Goal: Task Accomplishment & Management: Use online tool/utility

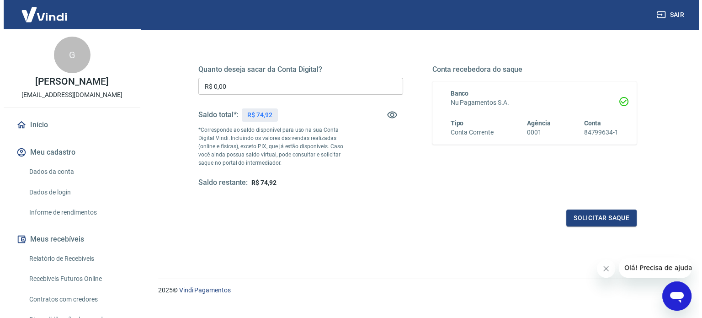
scroll to position [133, 0]
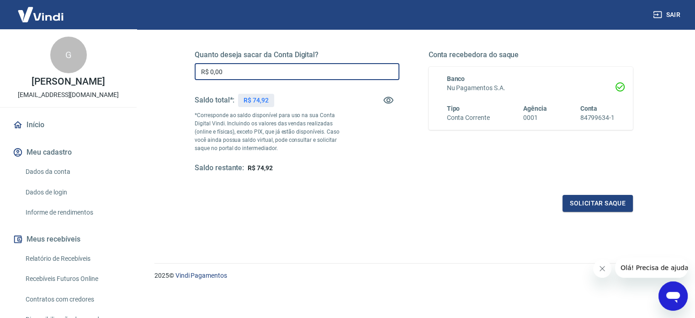
click at [318, 67] on input "R$ 0,00" at bounding box center [297, 71] width 205 height 17
type input "R$ 74,92"
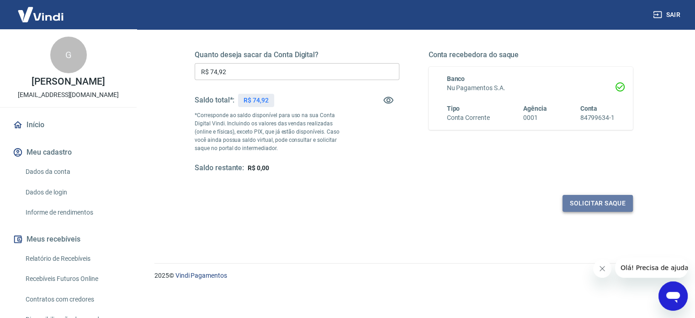
click at [605, 197] on button "Solicitar saque" at bounding box center [598, 203] width 70 height 17
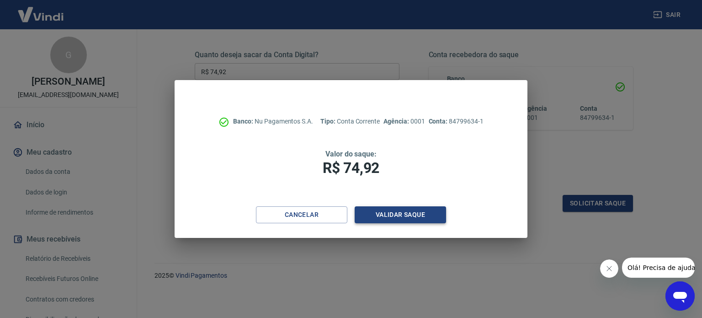
click at [400, 215] on button "Validar saque" at bounding box center [400, 214] width 91 height 17
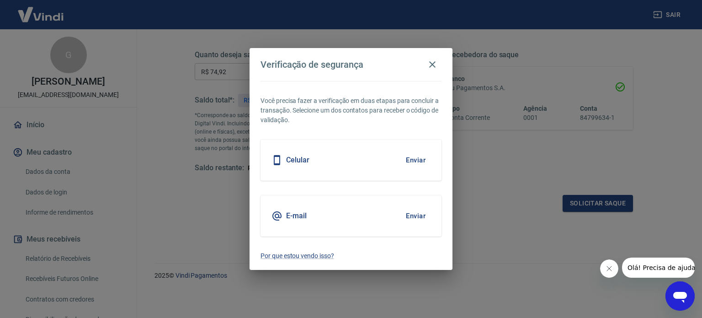
click at [406, 159] on button "Enviar" at bounding box center [416, 159] width 30 height 19
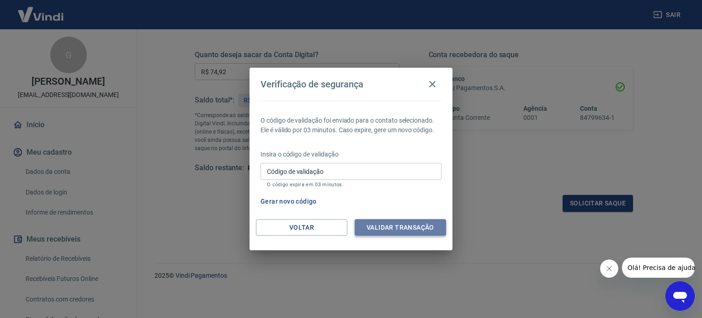
click at [407, 224] on button "Validar transação" at bounding box center [400, 227] width 91 height 17
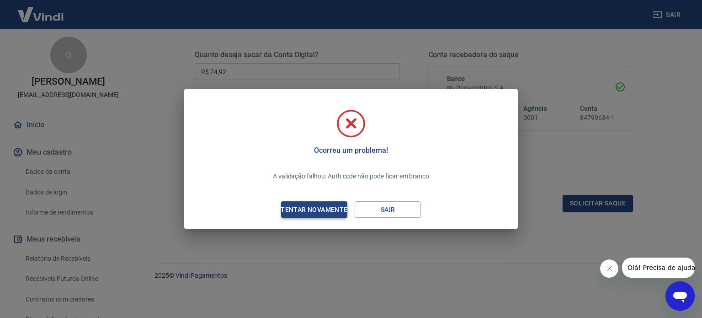
click at [316, 202] on button "Tentar novamente" at bounding box center [314, 209] width 66 height 17
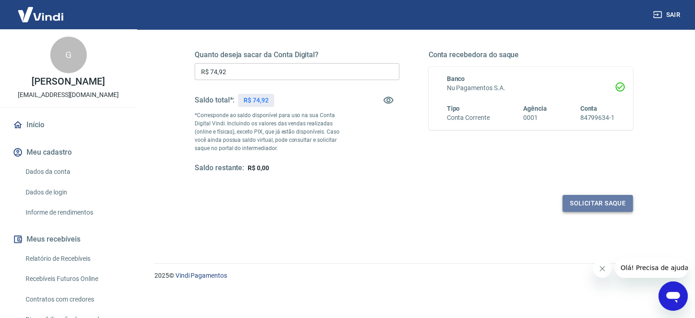
click at [600, 202] on button "Solicitar saque" at bounding box center [598, 203] width 70 height 17
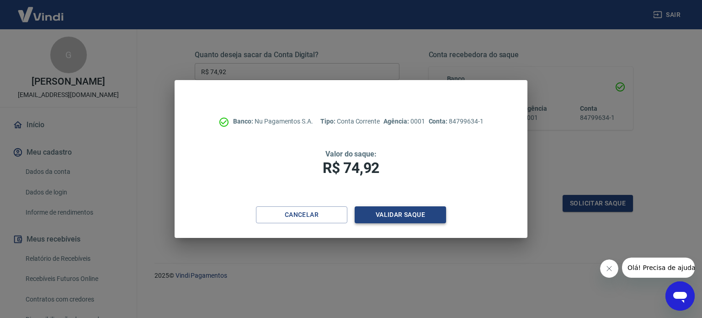
click at [391, 212] on button "Validar saque" at bounding box center [400, 214] width 91 height 17
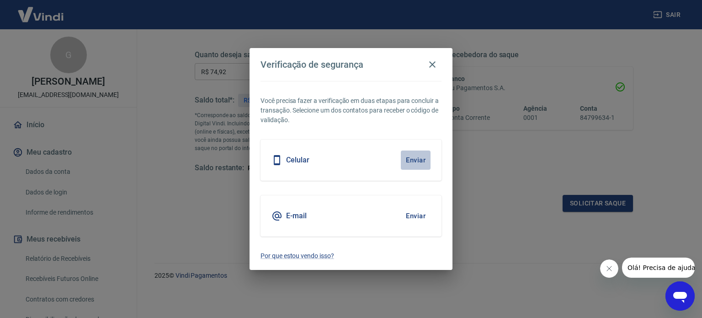
click at [421, 157] on button "Enviar" at bounding box center [416, 159] width 30 height 19
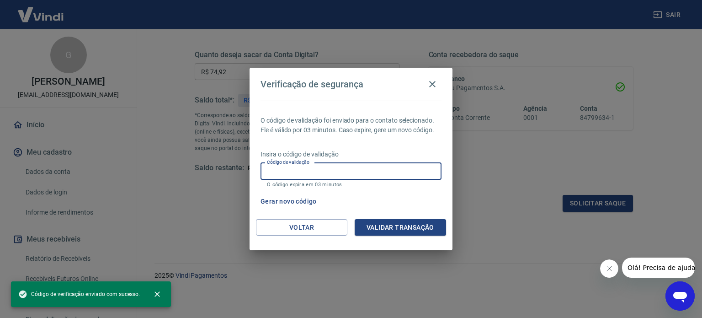
drag, startPoint x: 337, startPoint y: 163, endPoint x: 337, endPoint y: 171, distance: 8.2
click at [337, 171] on input "Código de validação" at bounding box center [350, 171] width 181 height 17
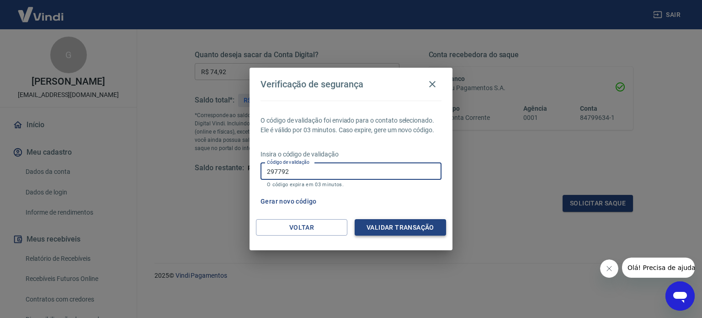
click at [411, 221] on button "Validar transação" at bounding box center [400, 227] width 91 height 17
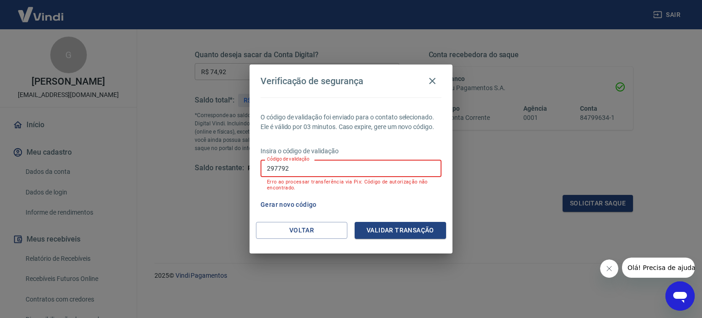
click at [350, 171] on input "297792" at bounding box center [350, 167] width 181 height 17
type input "2"
type input "297792"
click at [429, 229] on button "Validar transação" at bounding box center [400, 230] width 91 height 17
click at [291, 202] on button "Gerar novo código" at bounding box center [289, 204] width 64 height 17
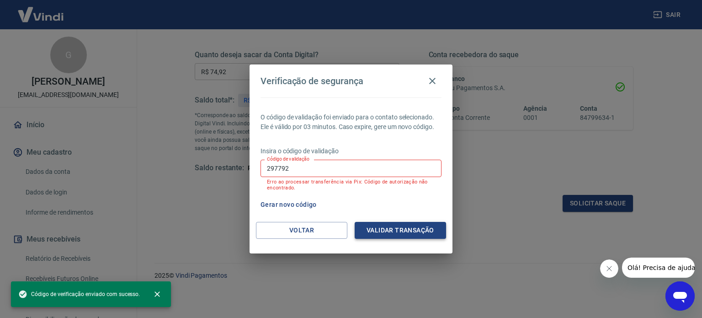
click at [393, 226] on button "Validar transação" at bounding box center [400, 230] width 91 height 17
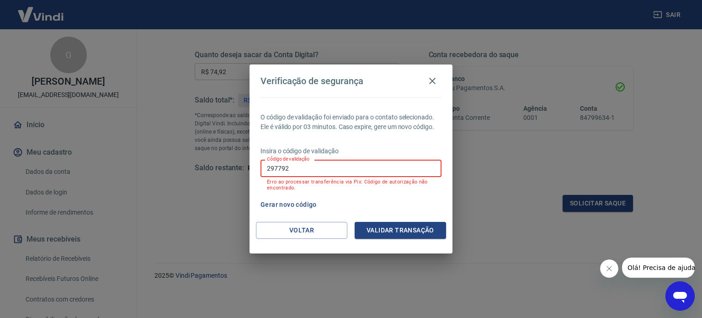
drag, startPoint x: 313, startPoint y: 174, endPoint x: 249, endPoint y: 170, distance: 64.1
click at [249, 170] on div "Verificação de segurança O código de validação foi enviado para o contato selec…" at bounding box center [351, 159] width 702 height 318
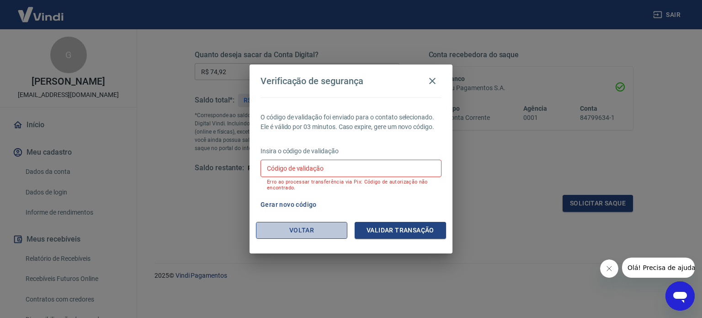
click at [307, 231] on button "Voltar" at bounding box center [301, 230] width 91 height 17
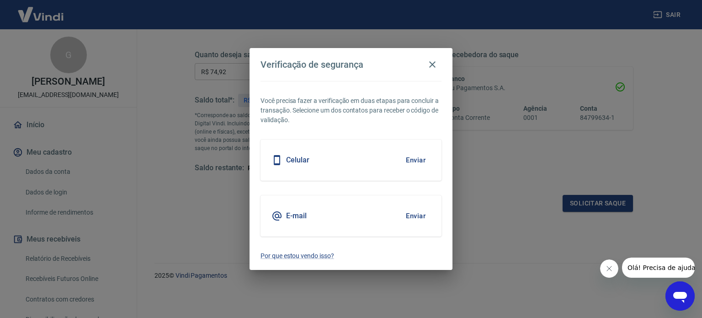
click at [324, 160] on div "Celular Enviar" at bounding box center [350, 159] width 181 height 41
drag, startPoint x: 428, startPoint y: 161, endPoint x: 407, endPoint y: 159, distance: 21.1
click at [409, 160] on button "Enviar" at bounding box center [416, 159] width 30 height 19
click at [407, 159] on button "Enviar" at bounding box center [416, 159] width 30 height 19
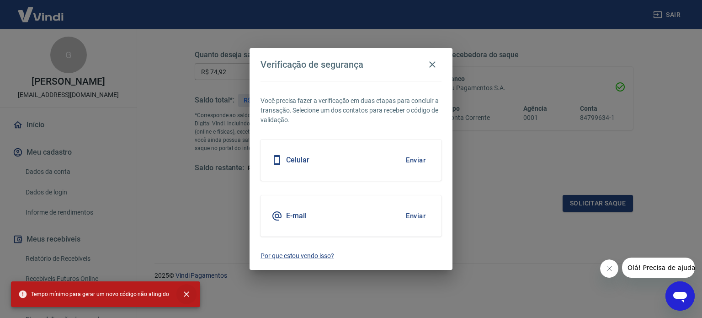
click at [184, 292] on icon "close" at bounding box center [186, 293] width 5 height 5
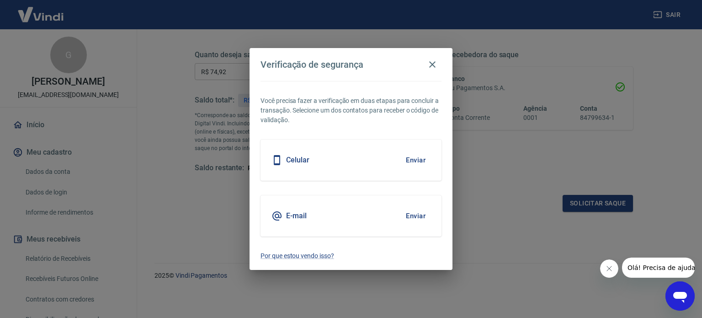
click at [411, 215] on button "Enviar" at bounding box center [416, 215] width 30 height 19
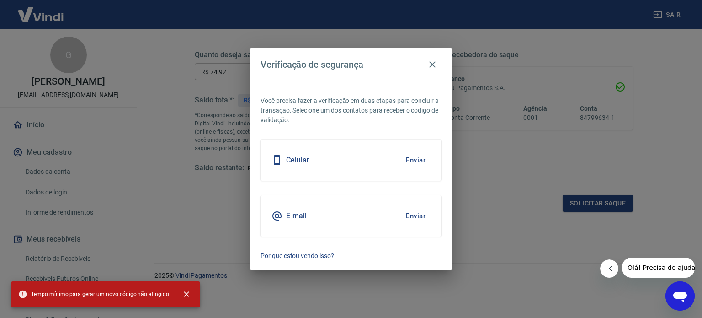
click at [420, 155] on button "Enviar" at bounding box center [416, 159] width 30 height 19
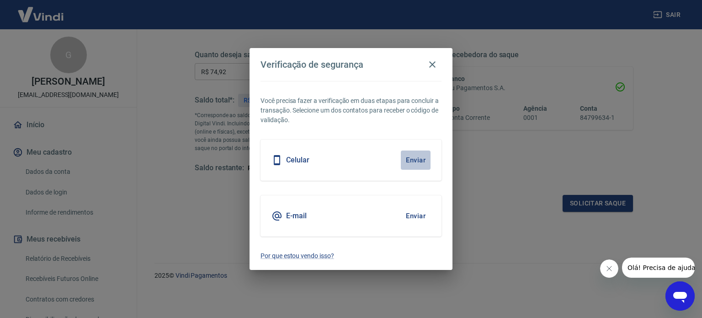
click at [404, 159] on button "Enviar" at bounding box center [416, 159] width 30 height 19
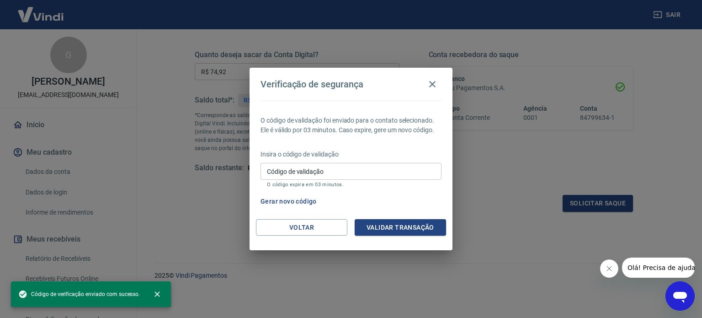
click at [362, 174] on input "Código de validação" at bounding box center [350, 171] width 181 height 17
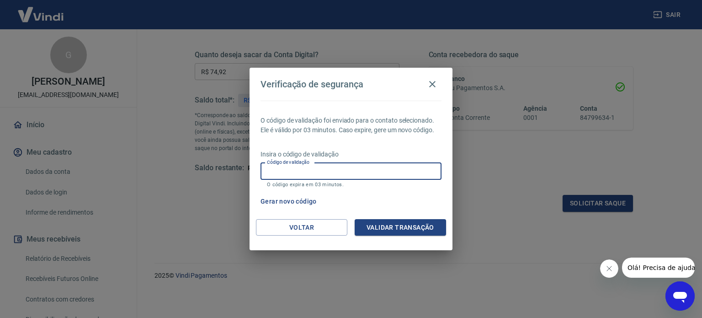
click at [317, 174] on input "Código de validação" at bounding box center [350, 171] width 181 height 17
type input "139090"
click at [409, 226] on div "Verificação de segurança O código de validação foi enviado para o contato selec…" at bounding box center [350, 159] width 203 height 182
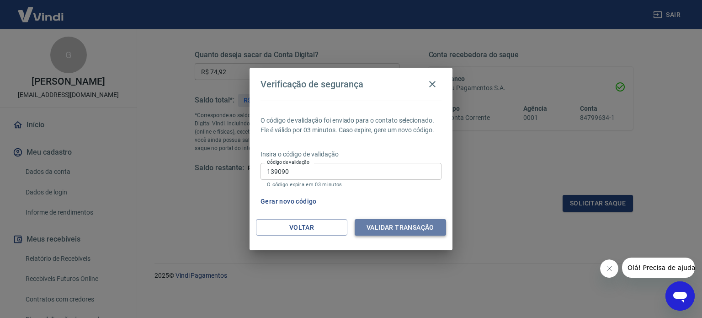
click at [409, 230] on button "Validar transação" at bounding box center [400, 227] width 91 height 17
